Goal: Transaction & Acquisition: Purchase product/service

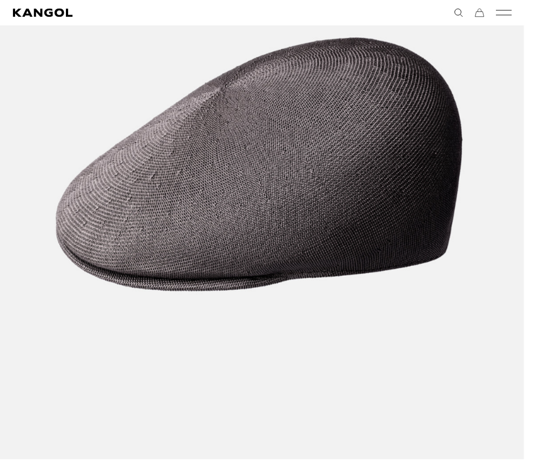
scroll to position [0, 222]
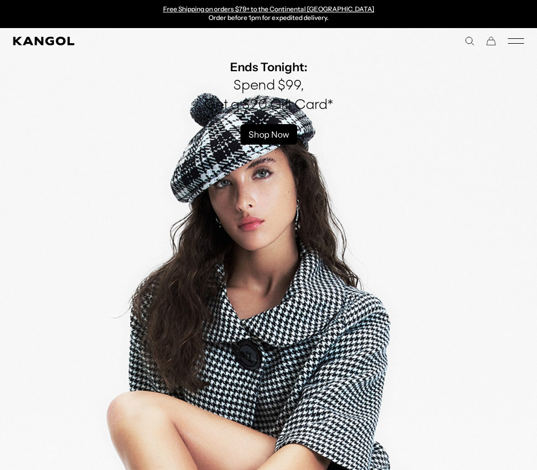
click at [523, 40] on icon "Mobile Menu" at bounding box center [516, 41] width 16 height 10
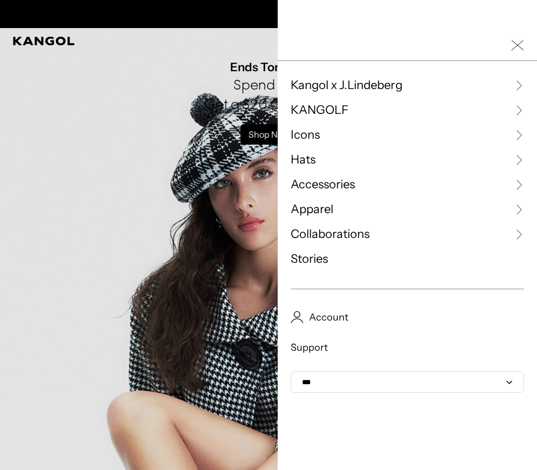
scroll to position [0, 222]
click at [325, 163] on link "Hats" at bounding box center [407, 160] width 233 height 16
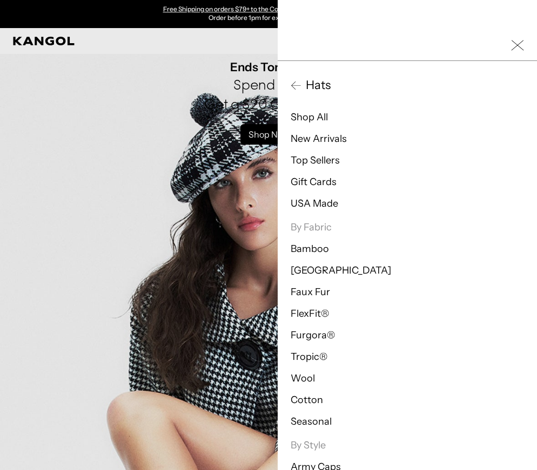
click at [352, 144] on li "New Arrivals" at bounding box center [407, 138] width 233 height 13
click at [335, 144] on link "New Arrivals" at bounding box center [319, 139] width 56 height 12
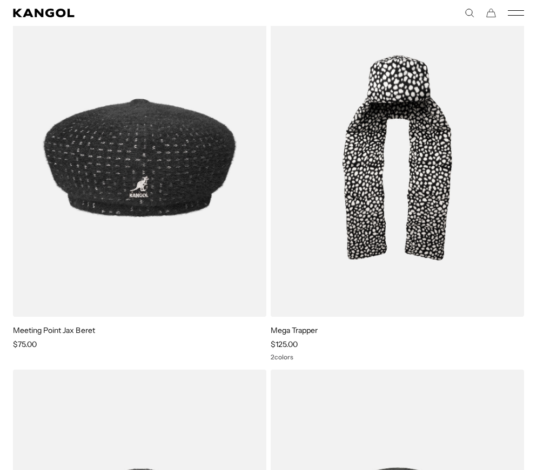
scroll to position [0, 222]
click at [0, 0] on img at bounding box center [0, 0] width 0 height 0
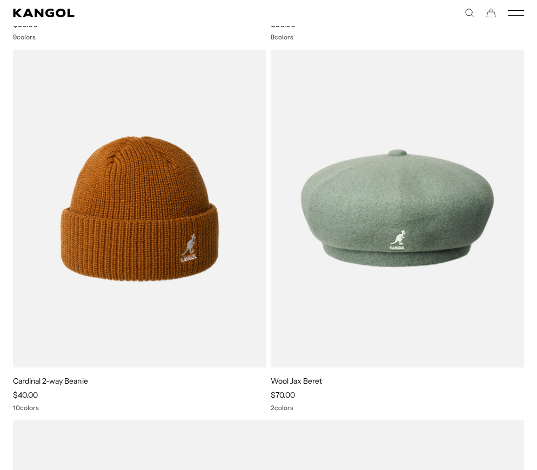
scroll to position [0, 0]
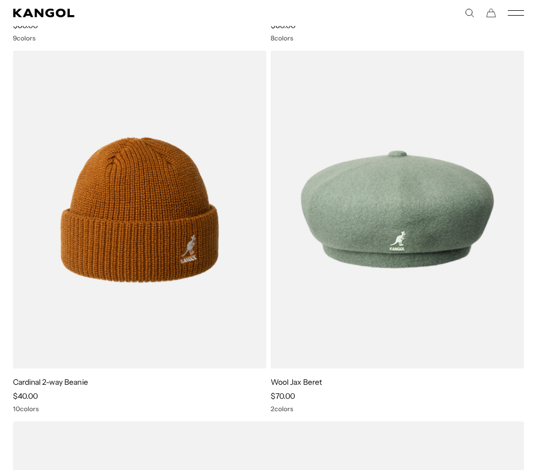
click at [0, 0] on img at bounding box center [0, 0] width 0 height 0
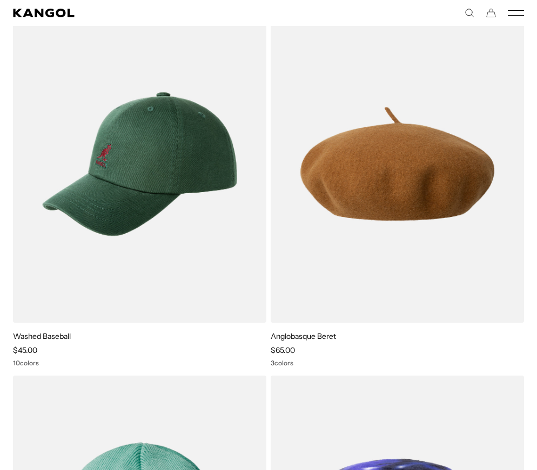
scroll to position [11947, 0]
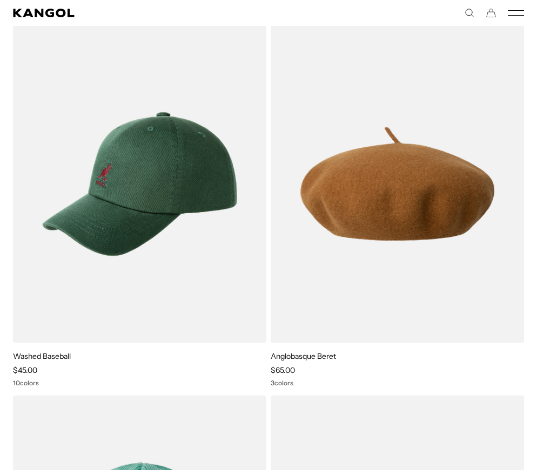
click at [0, 0] on img at bounding box center [0, 0] width 0 height 0
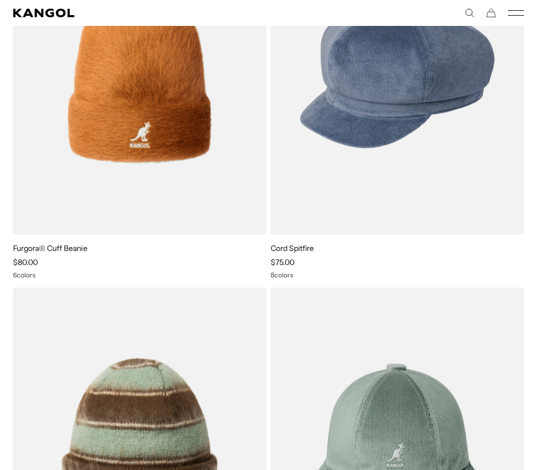
scroll to position [0, 222]
click at [523, 11] on rect "Mobile Menu" at bounding box center [516, 10] width 16 height 1
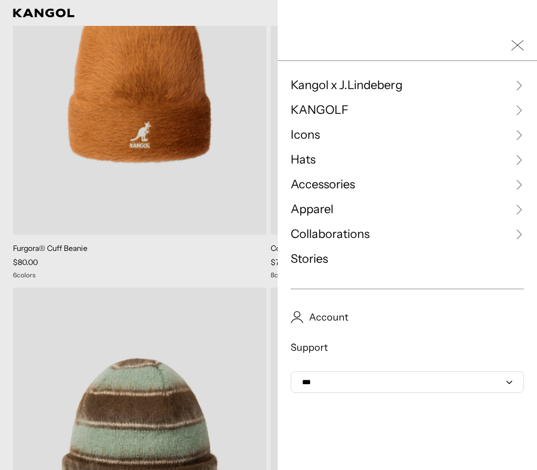
click at [336, 138] on link "Icons" at bounding box center [407, 135] width 233 height 16
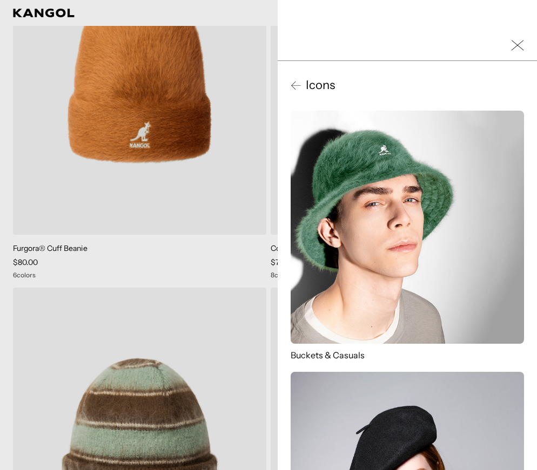
click at [315, 89] on span "Icons" at bounding box center [317, 85] width 33 height 16
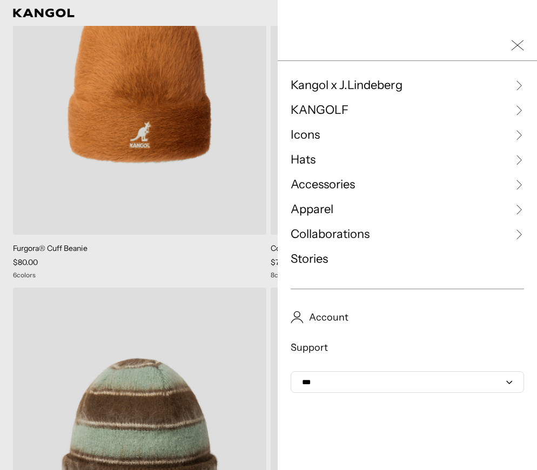
click at [310, 138] on span "Icons" at bounding box center [305, 135] width 29 height 16
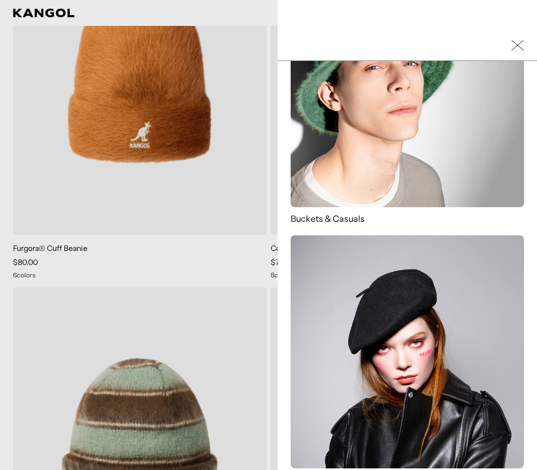
scroll to position [102, 0]
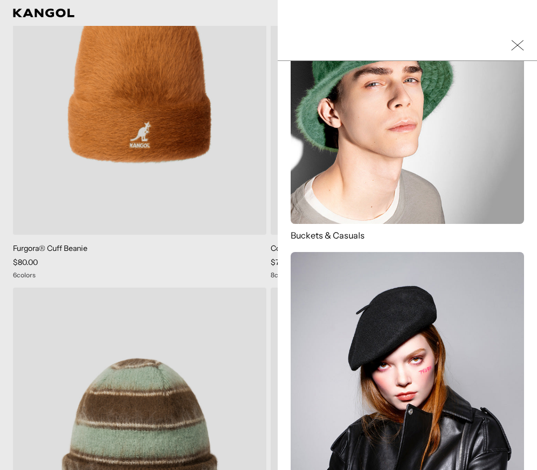
click at [408, 305] on img at bounding box center [407, 368] width 233 height 233
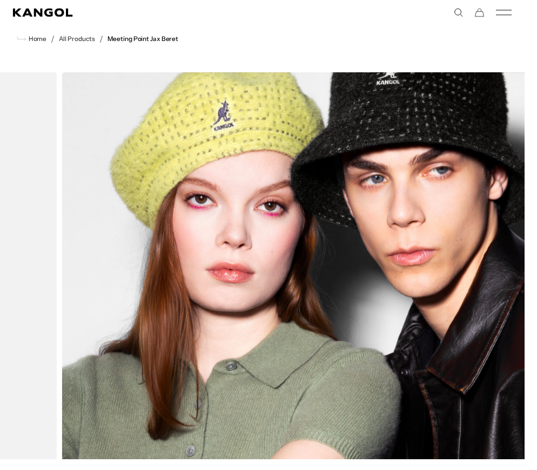
scroll to position [0, 222]
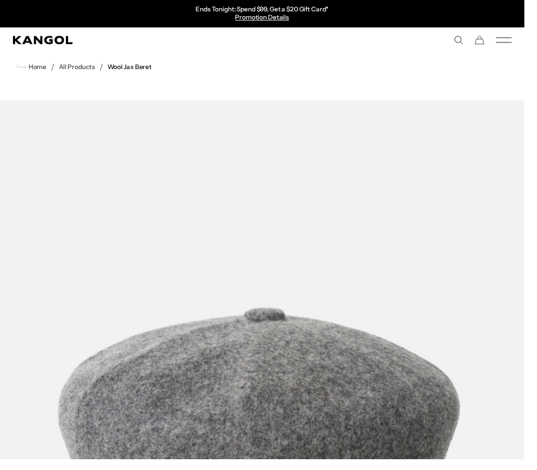
click at [485, 272] on img "1 of 2" at bounding box center [265, 442] width 543 height 679
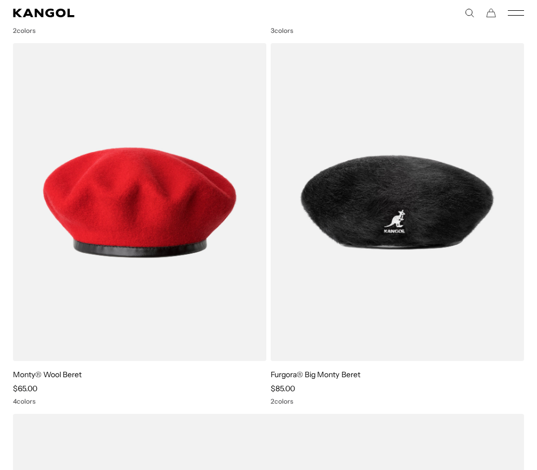
click at [0, 0] on img at bounding box center [0, 0] width 0 height 0
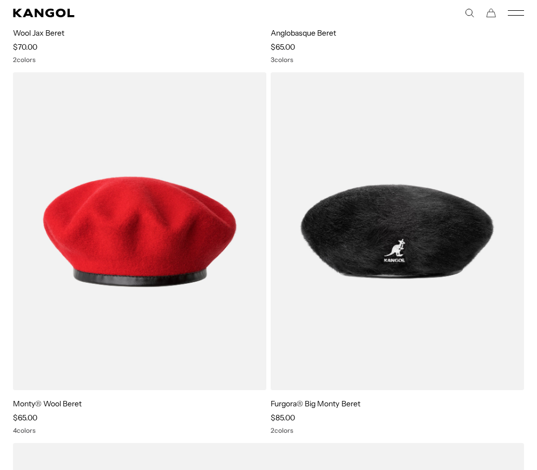
scroll to position [0, 222]
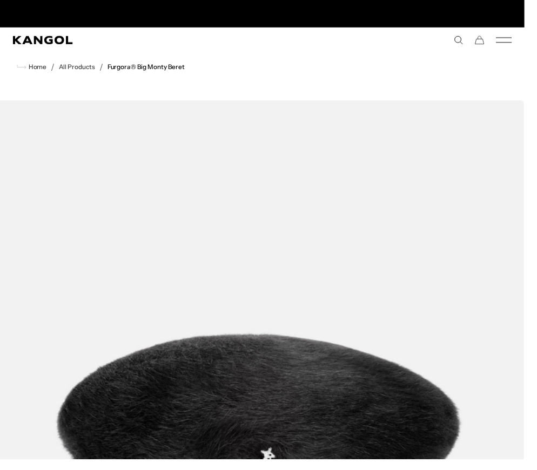
scroll to position [0, 222]
